Goal: Check status: Check status

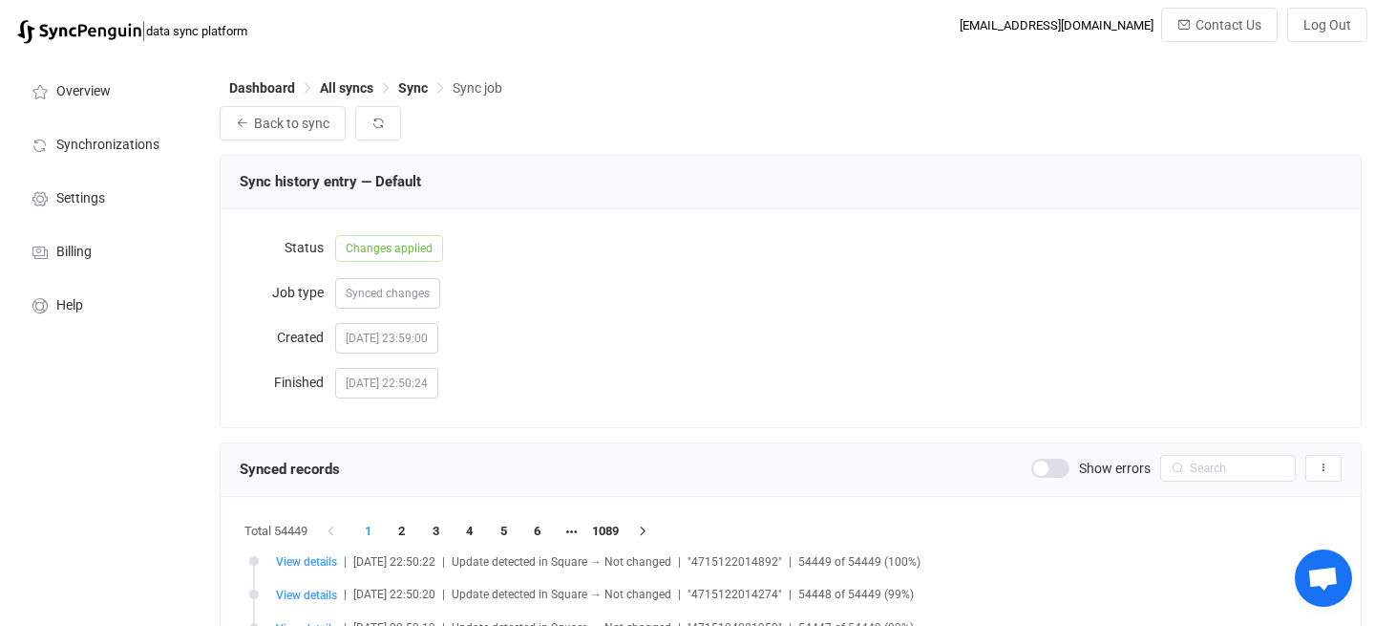
click at [1182, 470] on icon at bounding box center [1177, 468] width 24 height 27
click at [1201, 470] on input "text" at bounding box center [1228, 468] width 136 height 27
click at [1058, 470] on span at bounding box center [1051, 467] width 38 height 19
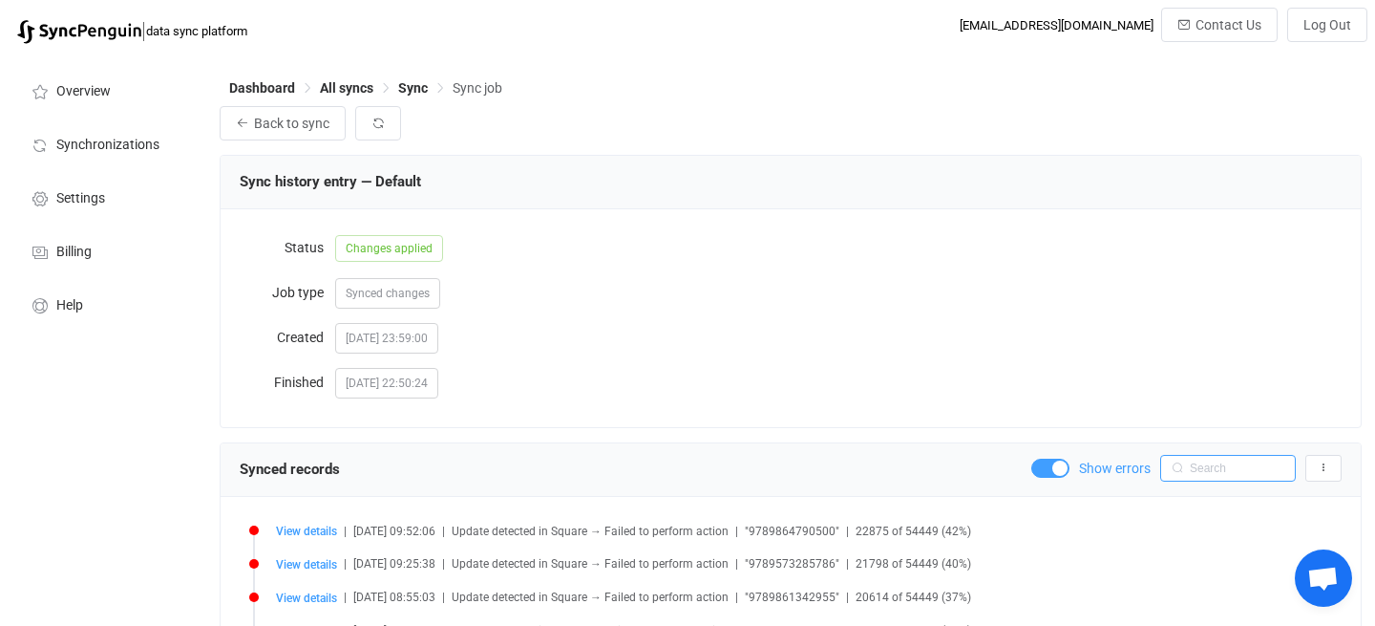
click at [1210, 464] on input "text" at bounding box center [1228, 468] width 136 height 27
paste input "9789573275770"
type input "9789573275770"
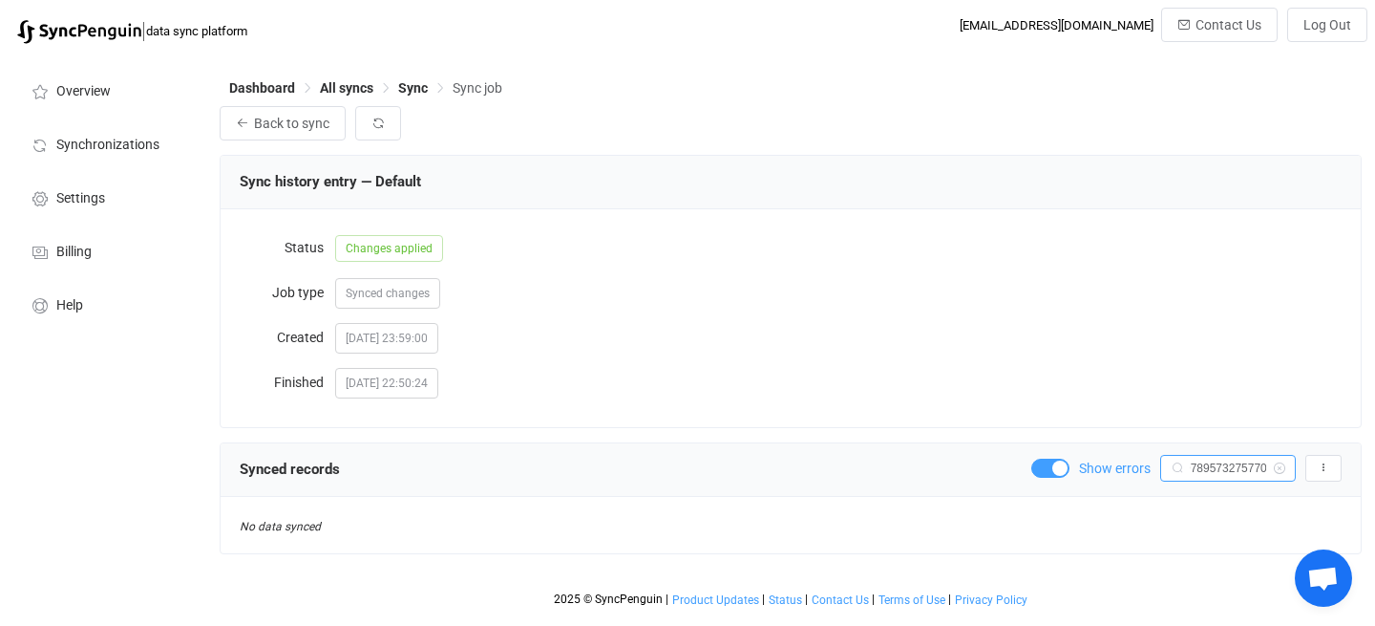
click at [1217, 465] on input "9789573275770" at bounding box center [1228, 468] width 136 height 27
paste input "9789573275770"
type input "9789573275770"
drag, startPoint x: 1243, startPoint y: 469, endPoint x: 1042, endPoint y: 468, distance: 200.6
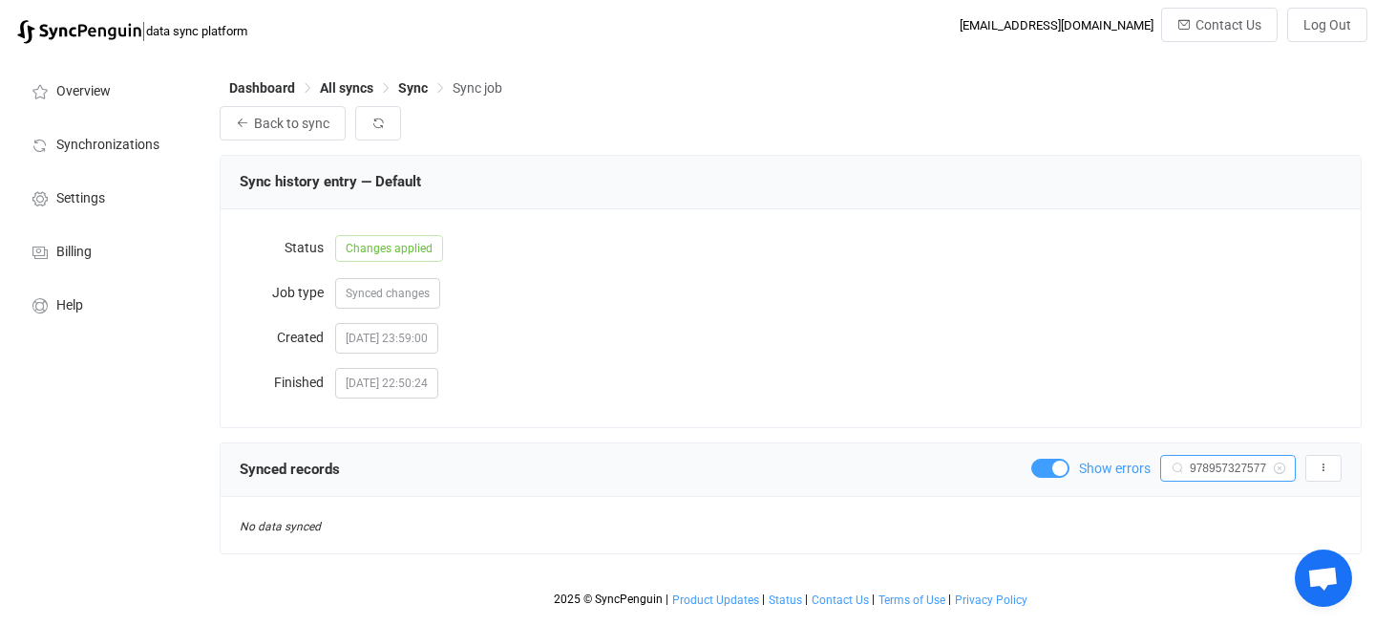
click at [1042, 469] on div "Show errors 9789573275770 Export records to CSV" at bounding box center [1187, 468] width 310 height 27
click at [1050, 457] on div "Show errors 9789573275770 Export records to CSV" at bounding box center [1187, 468] width 310 height 27
click at [1046, 458] on div "Show errors 9789573275770 Export records to CSV" at bounding box center [1187, 468] width 310 height 27
click at [1045, 474] on span at bounding box center [1051, 467] width 38 height 19
click at [1223, 473] on input "9789573275770" at bounding box center [1228, 468] width 136 height 27
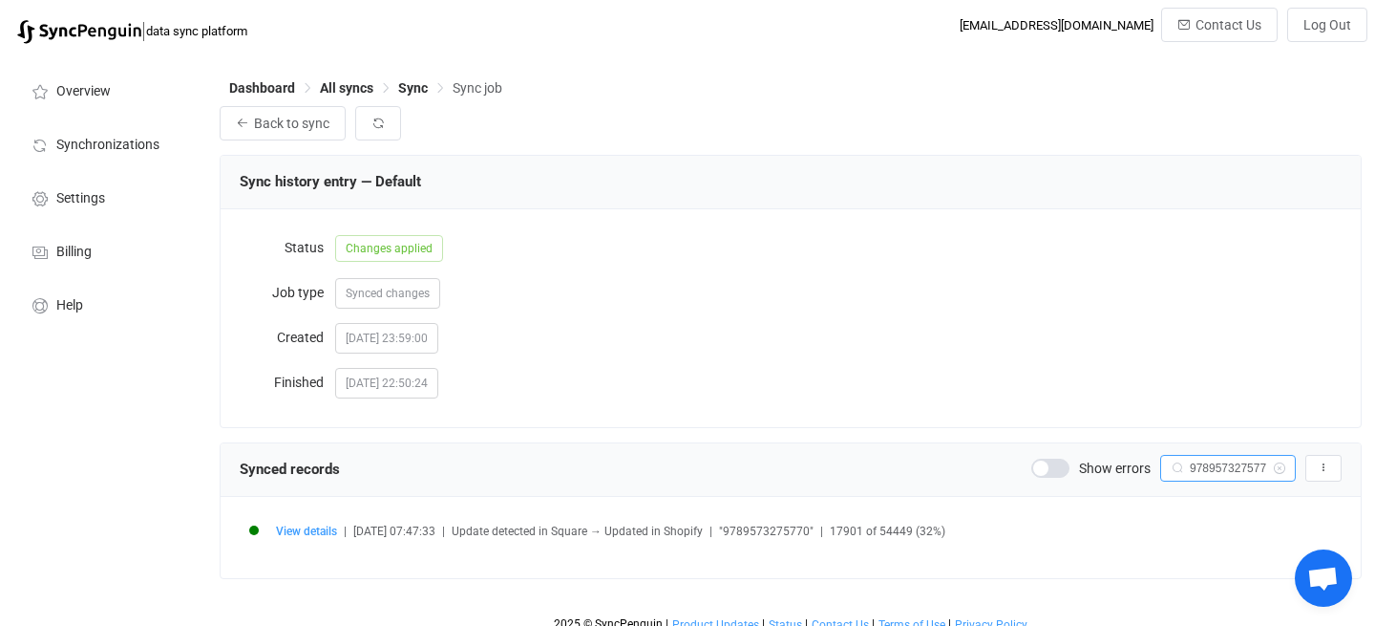
scroll to position [16, 0]
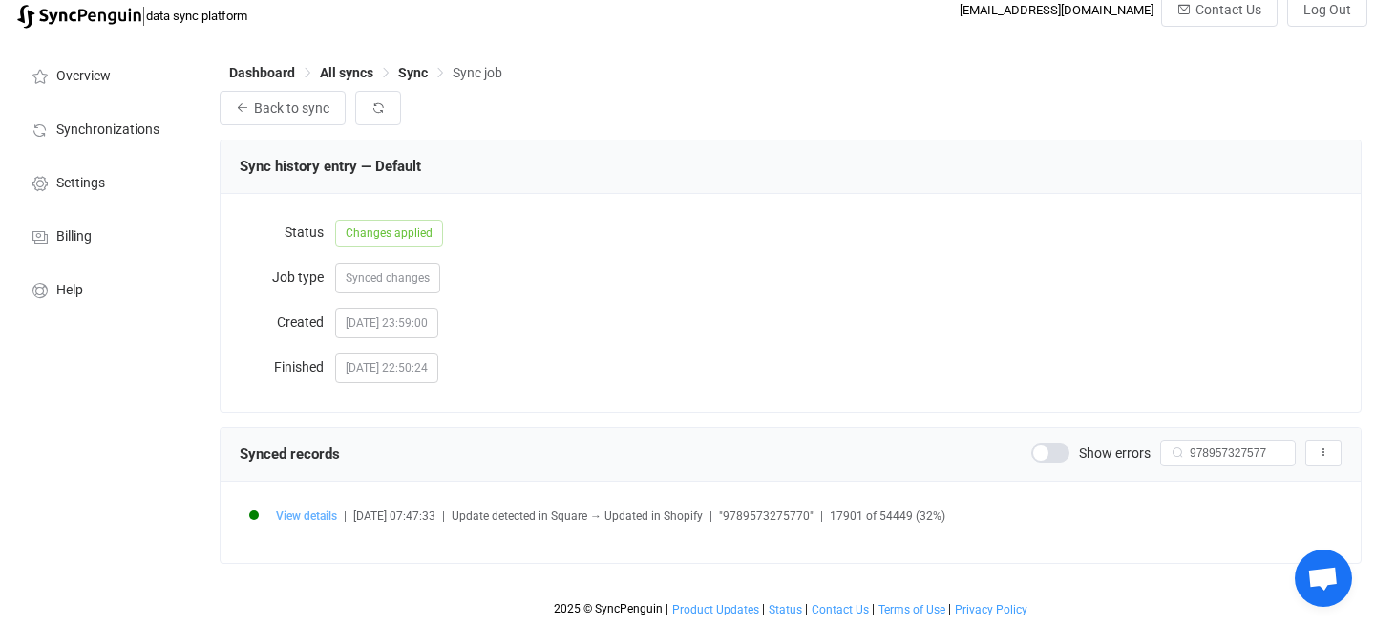
click at [314, 520] on span "View details" at bounding box center [306, 515] width 61 height 13
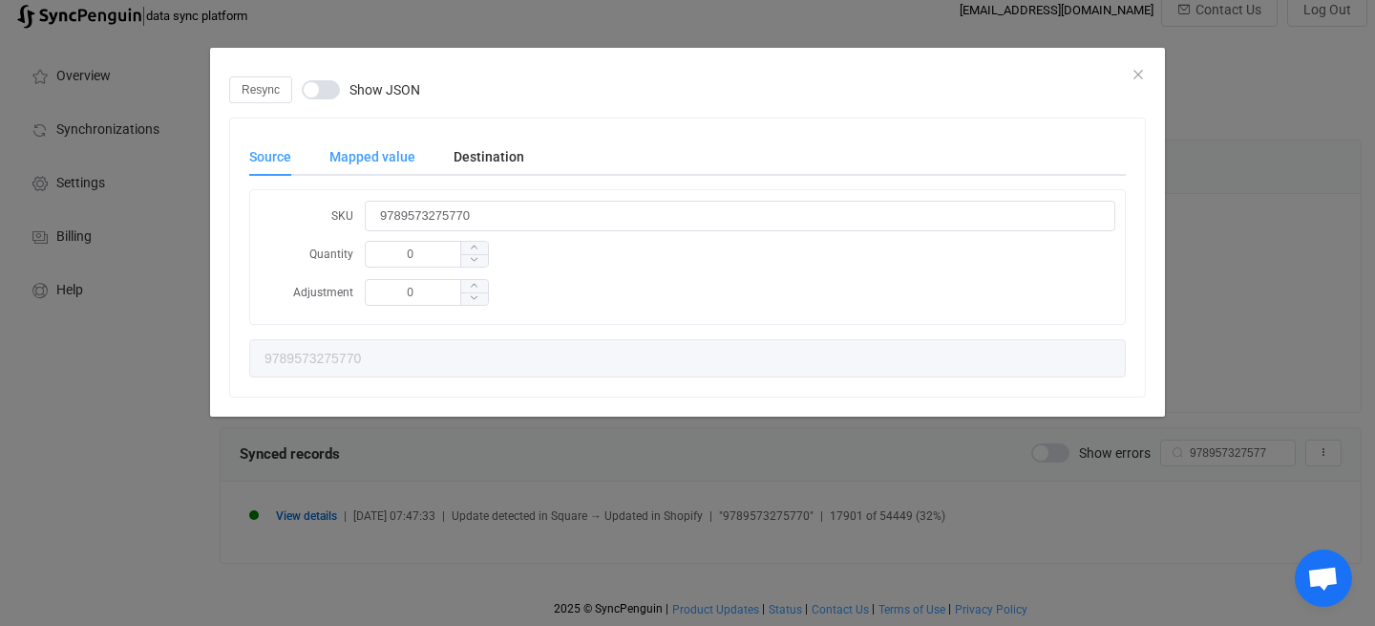
click at [388, 153] on div "Mapped value" at bounding box center [372, 157] width 124 height 38
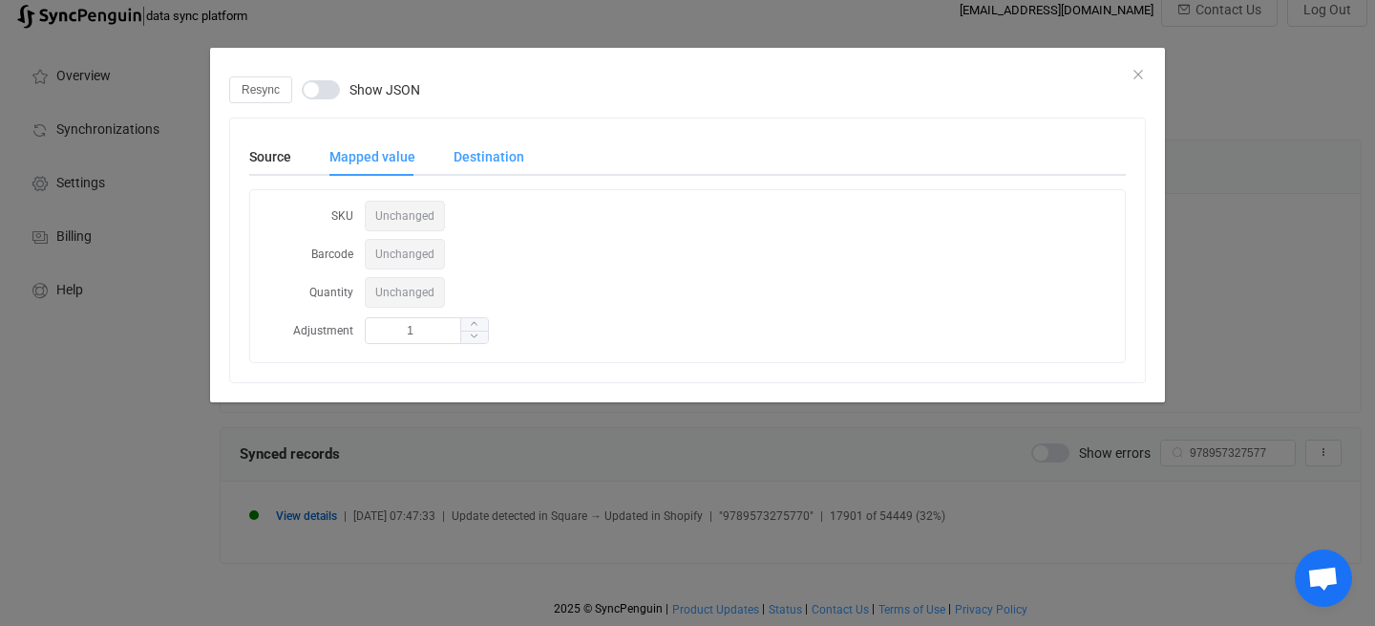
click at [478, 163] on div "Destination" at bounding box center [480, 157] width 90 height 38
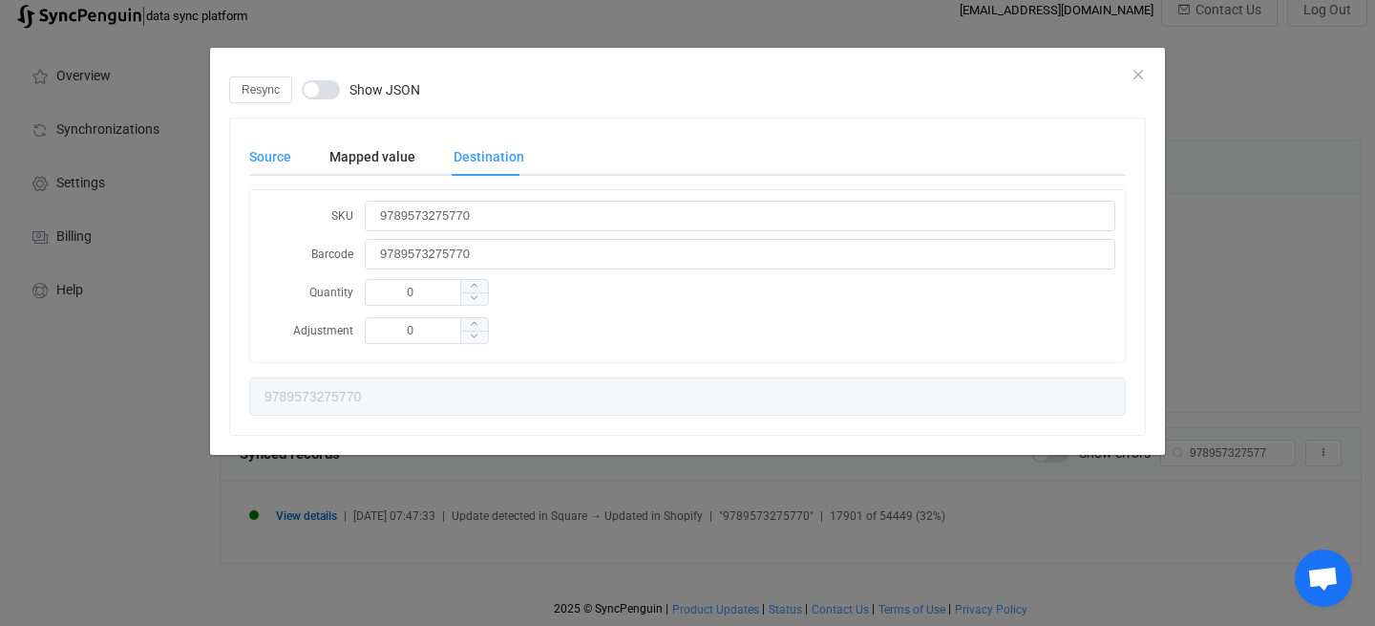
click at [301, 159] on div "Source" at bounding box center [279, 157] width 61 height 38
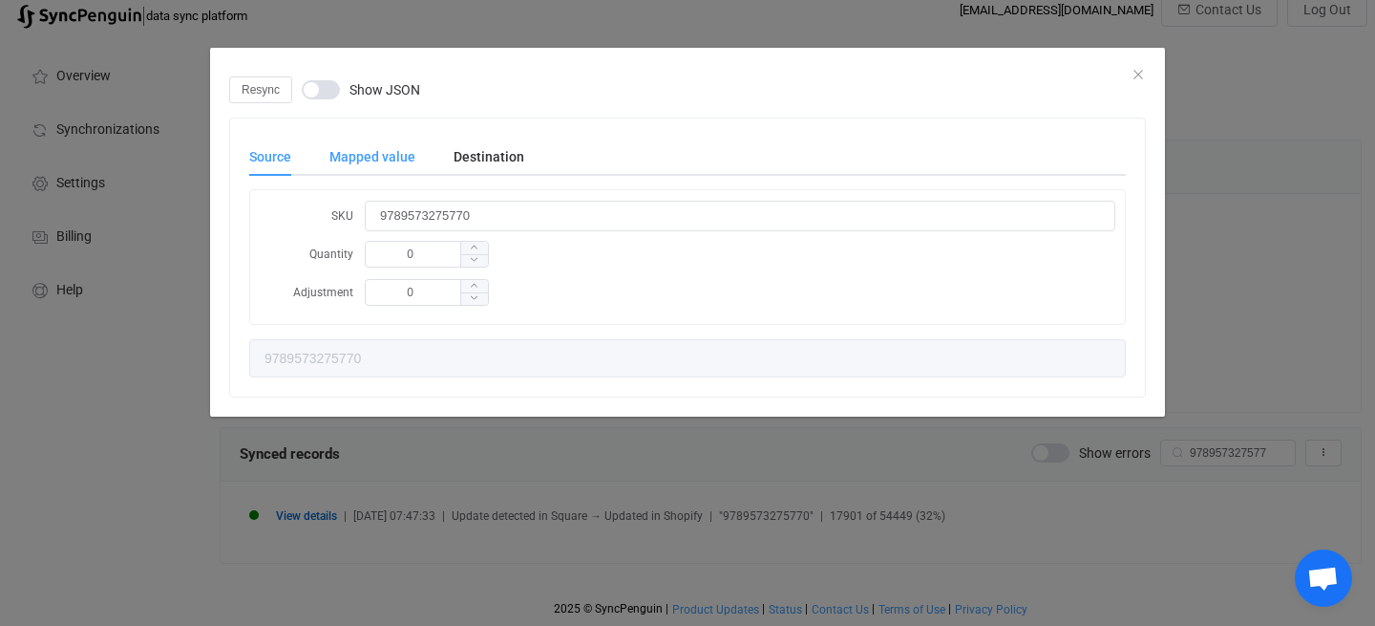
click at [359, 162] on div "Mapped value" at bounding box center [372, 157] width 124 height 38
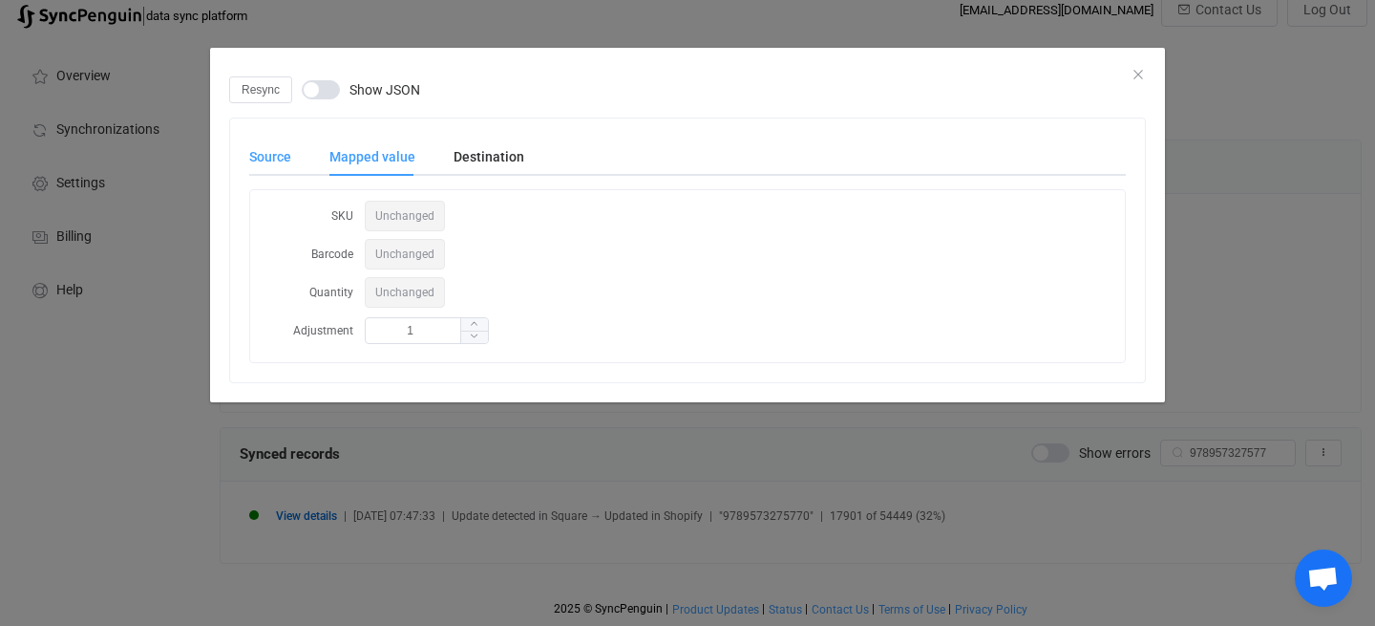
click at [269, 161] on div "Source" at bounding box center [279, 157] width 61 height 38
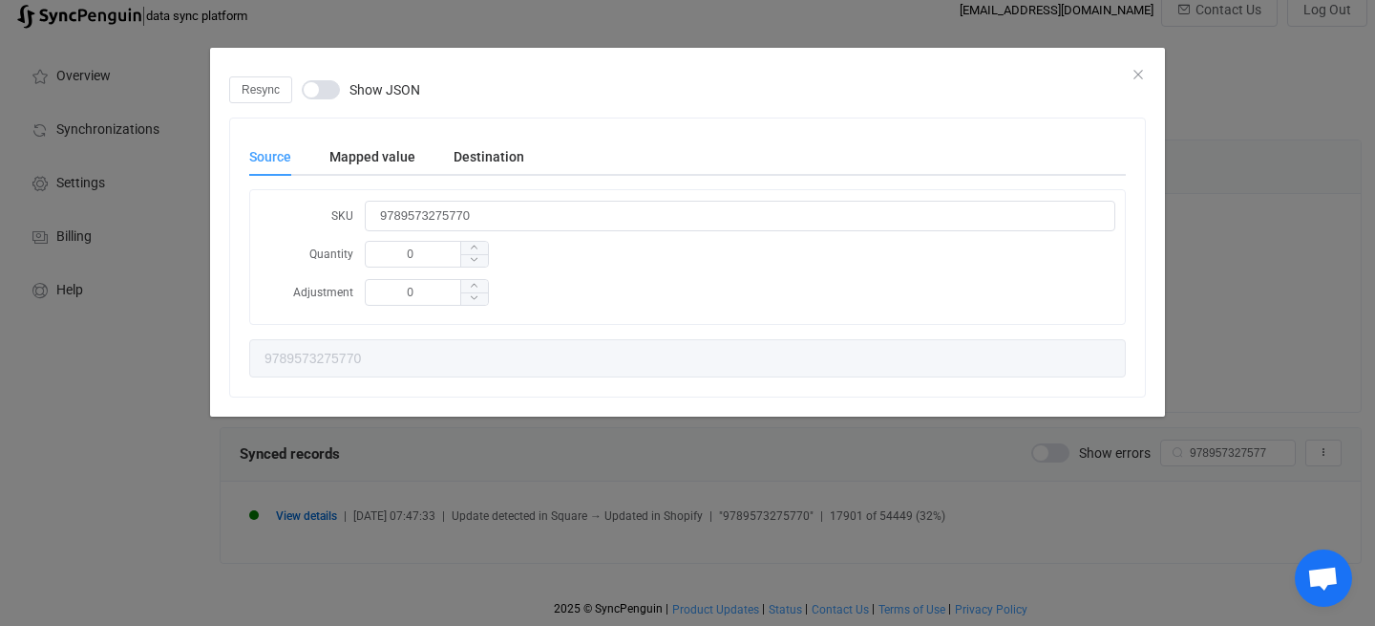
click at [1140, 76] on div "Resync Show JSON" at bounding box center [687, 89] width 917 height 27
click at [1138, 75] on icon "Close" at bounding box center [1138, 74] width 15 height 15
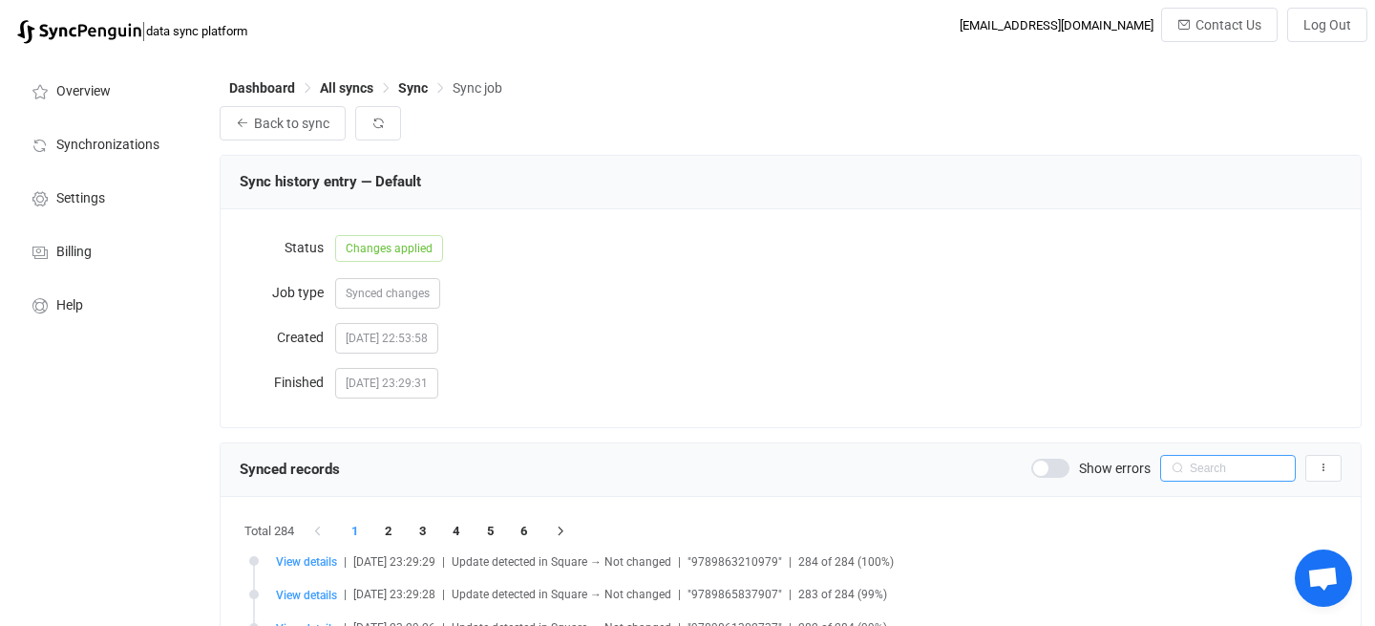
click at [1217, 471] on input "text" at bounding box center [1228, 468] width 136 height 27
paste input "9789573275770"
type input "9789573275770"
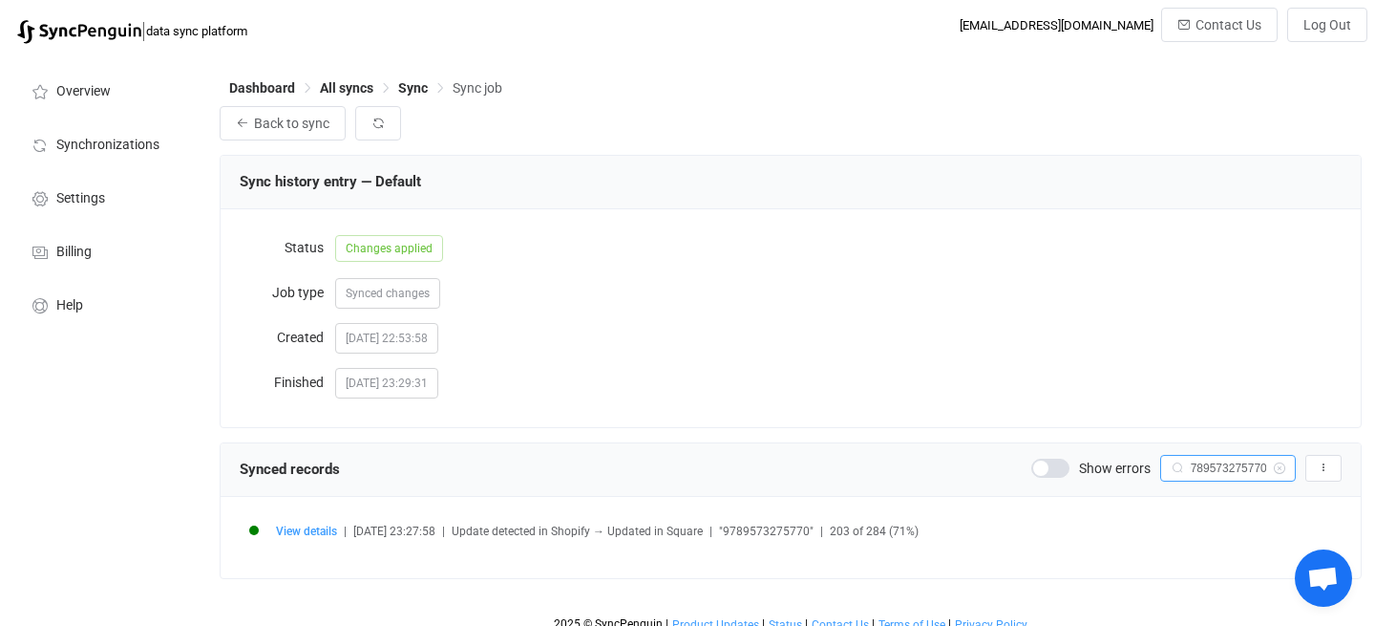
scroll to position [16, 0]
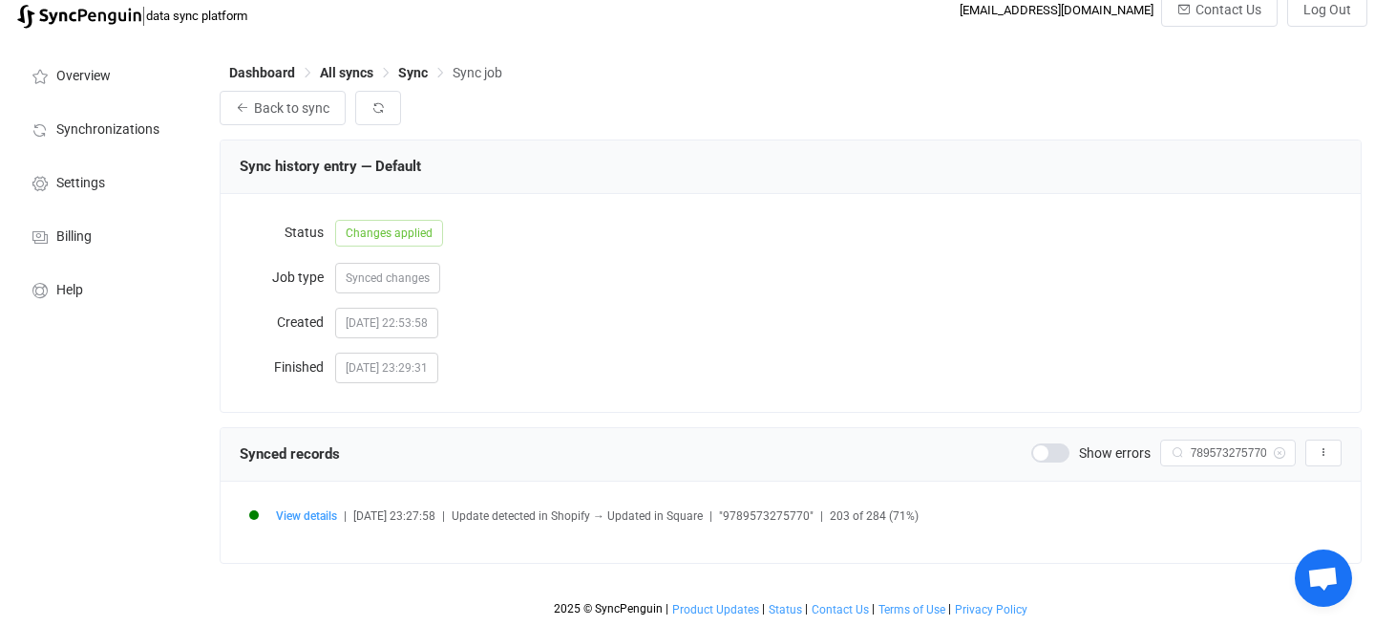
click at [283, 517] on span "View details" at bounding box center [306, 515] width 61 height 13
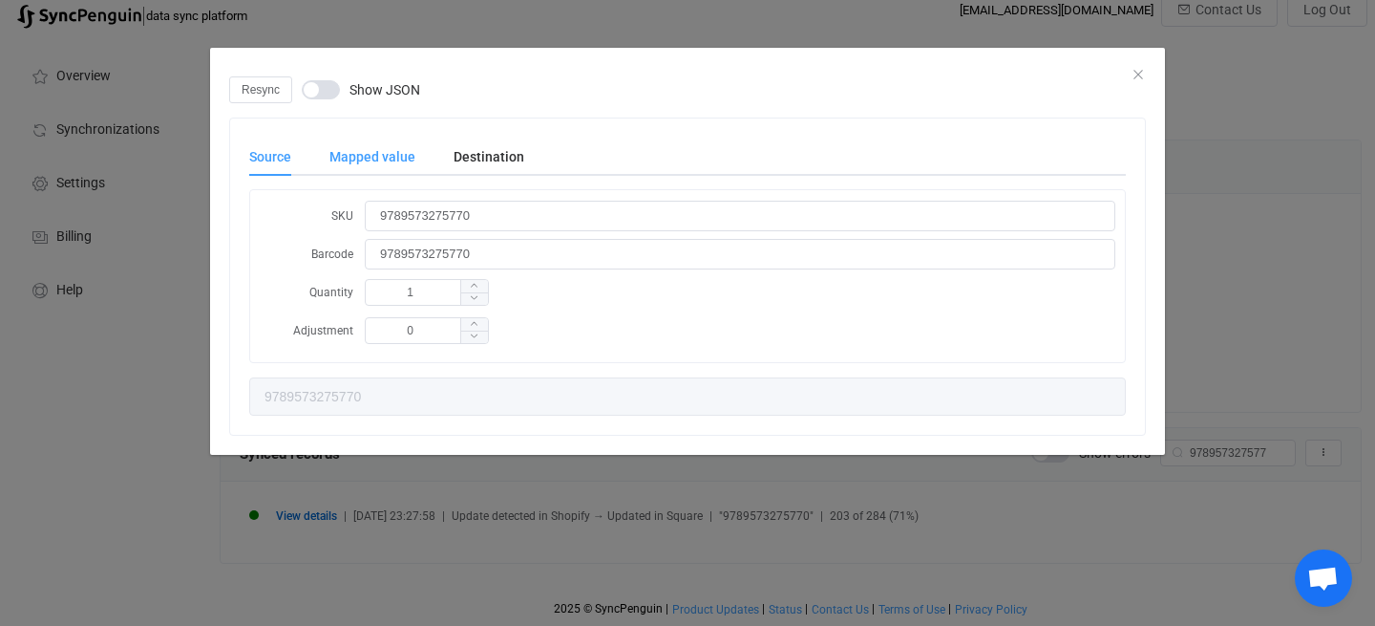
click at [348, 159] on div "Mapped value" at bounding box center [372, 157] width 124 height 38
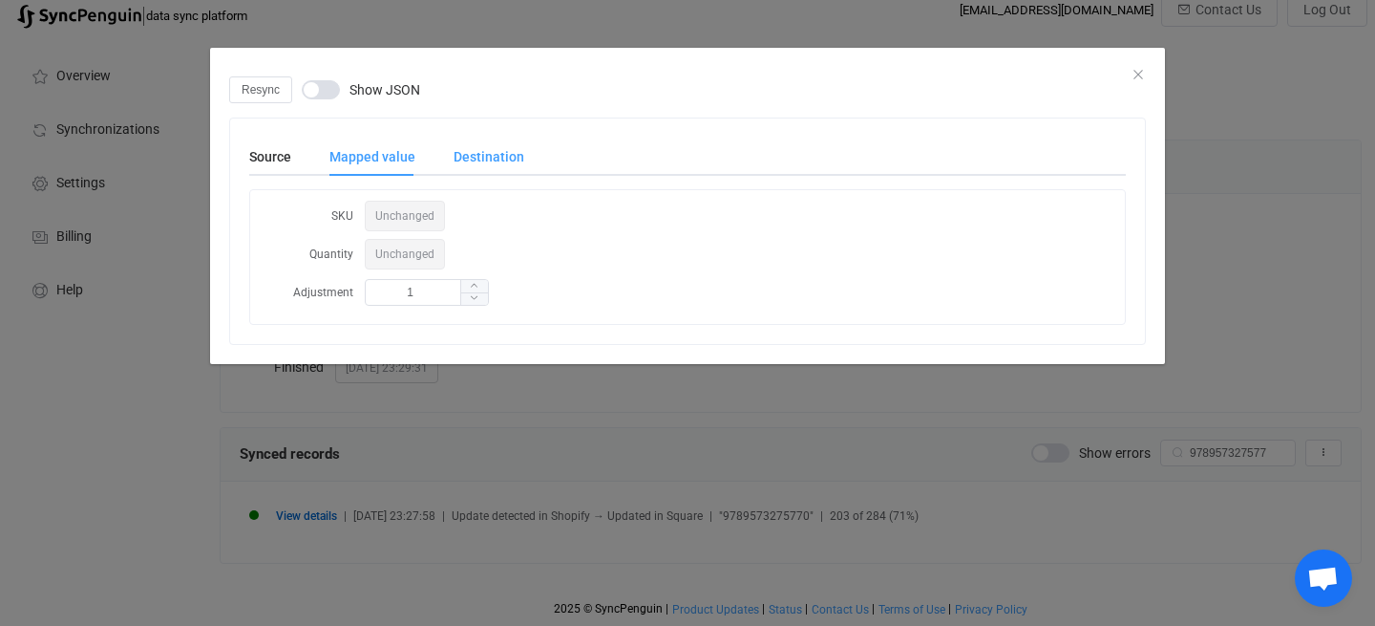
click at [498, 157] on div "Destination" at bounding box center [480, 157] width 90 height 38
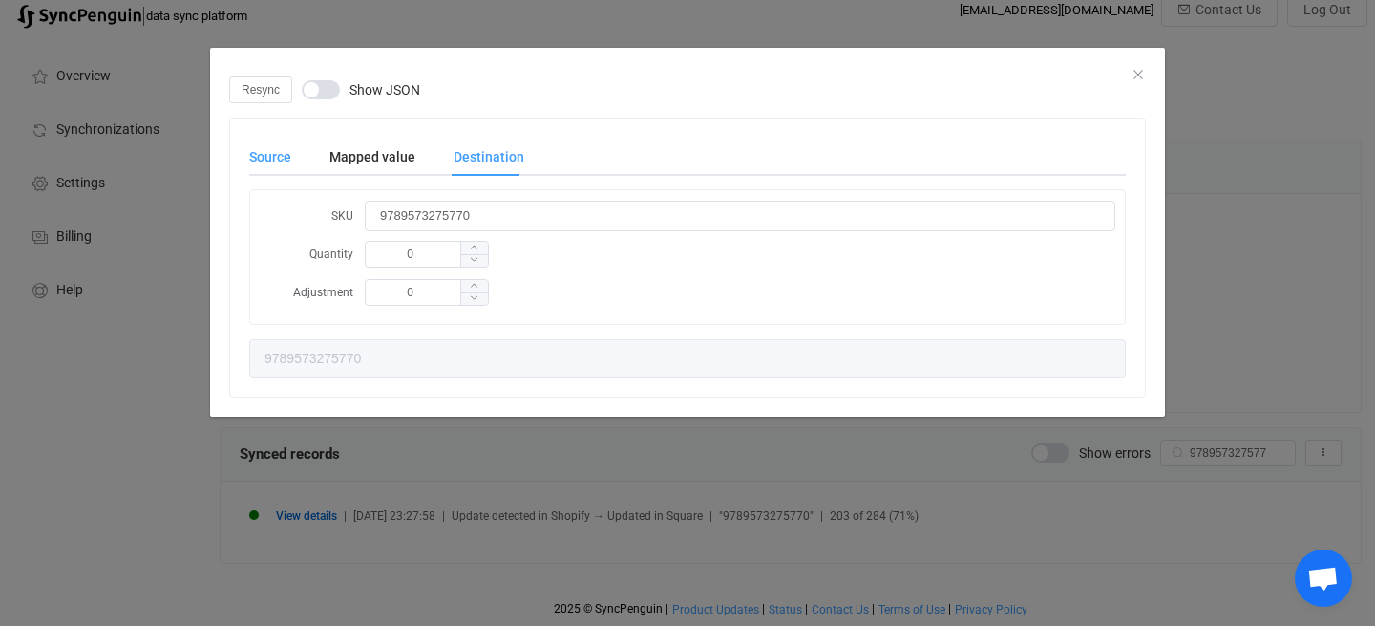
click at [286, 153] on div "Source" at bounding box center [279, 157] width 61 height 38
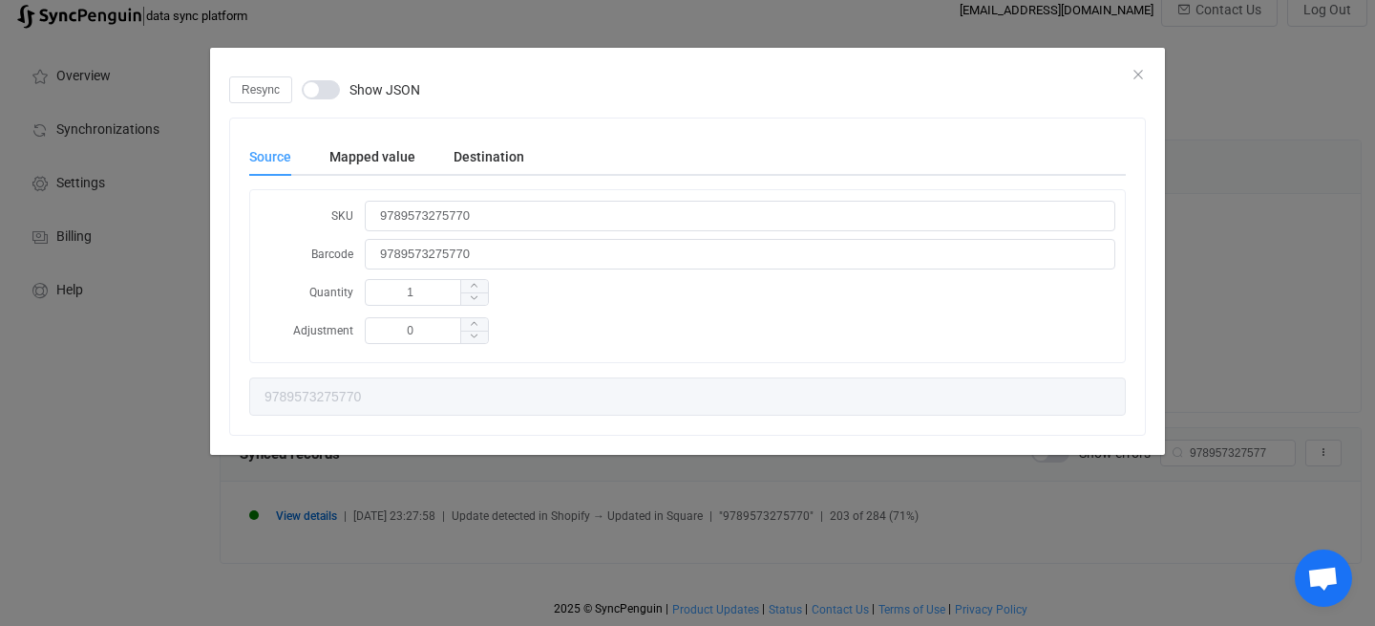
click at [1141, 76] on div "Resync Show JSON" at bounding box center [687, 89] width 917 height 27
click at [1139, 70] on icon "Close" at bounding box center [1138, 74] width 15 height 15
